Goal: Check status

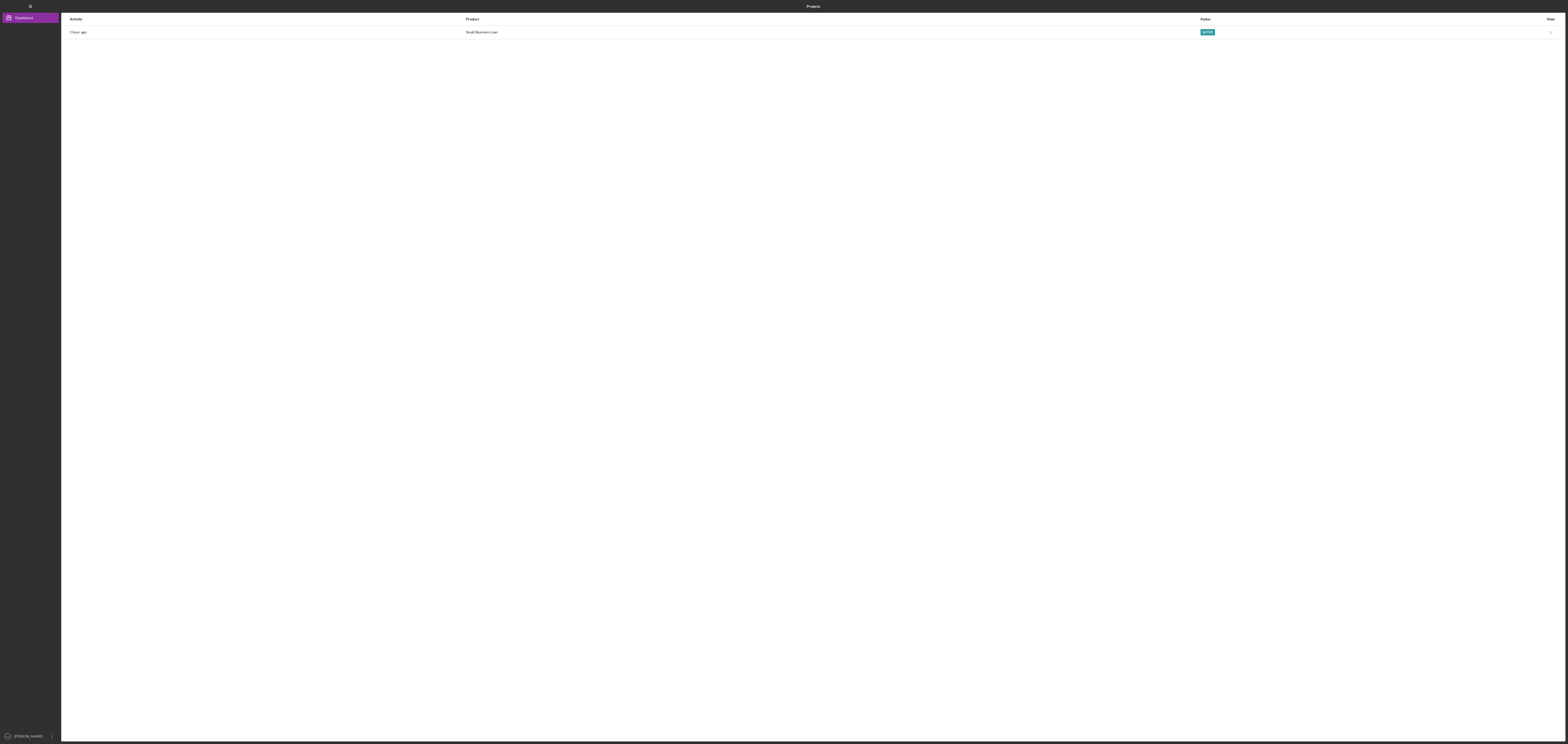
click at [1552, 16] on div "View" at bounding box center [1550, 19] width 13 height 12
click at [1043, 126] on div "Activity Product Status View 1 hour ago Small Business Loan Active Icon/Navigat…" at bounding box center [813, 377] width 1504 height 729
